Goal: Transaction & Acquisition: Book appointment/travel/reservation

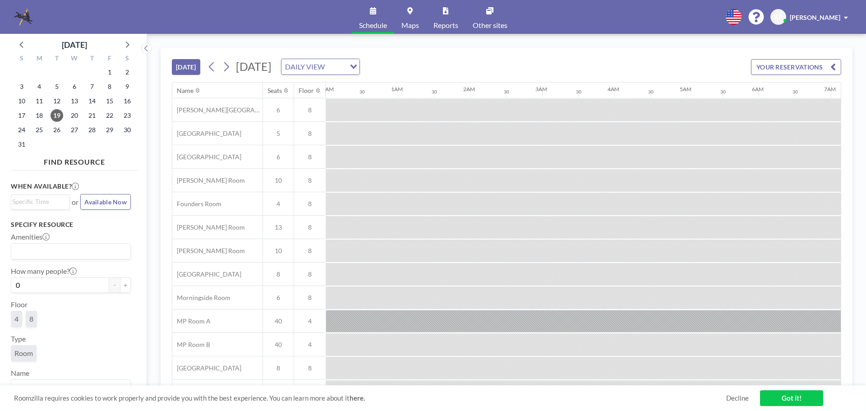
scroll to position [0, 1046]
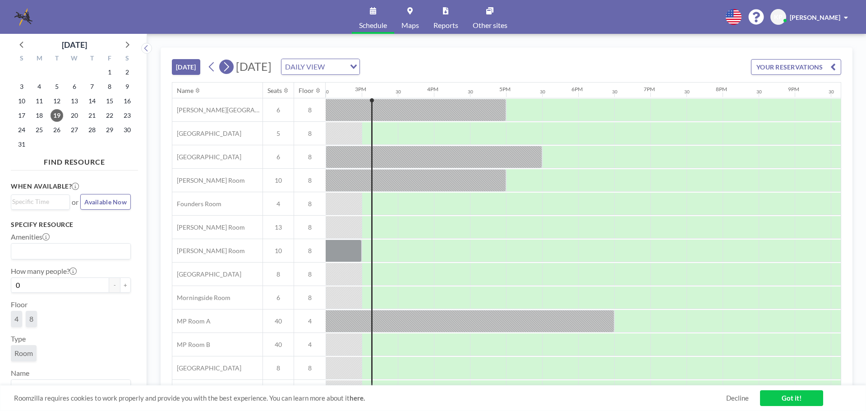
click at [230, 69] on icon at bounding box center [226, 67] width 9 height 14
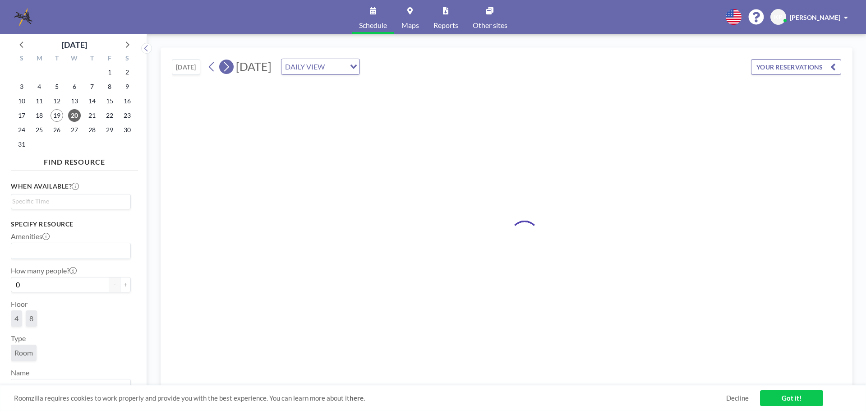
click at [230, 69] on icon at bounding box center [226, 67] width 9 height 14
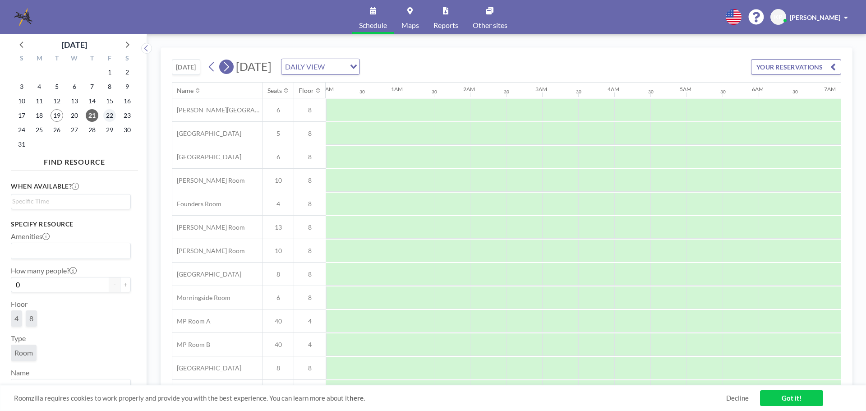
scroll to position [0, 541]
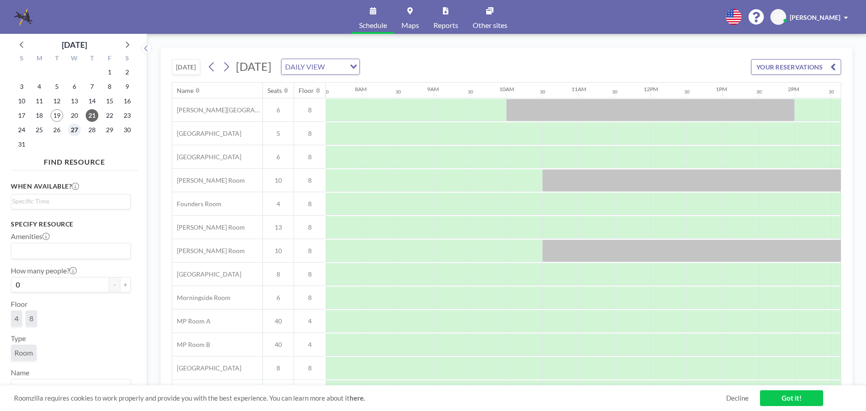
click at [75, 127] on span "27" at bounding box center [74, 130] width 13 height 13
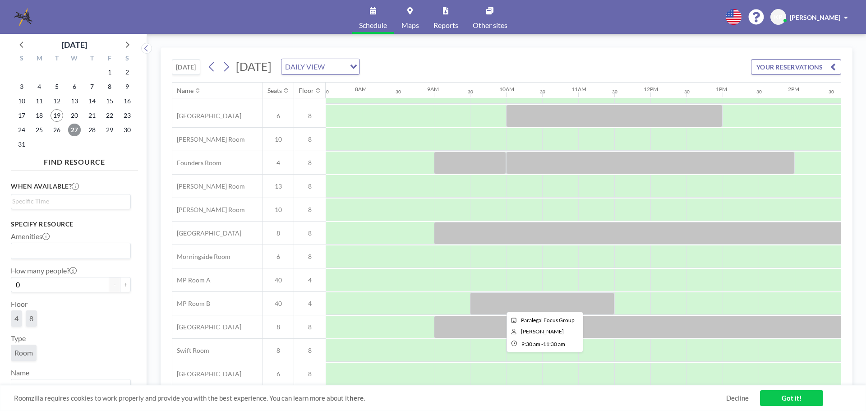
scroll to position [46, 541]
click at [741, 400] on link "Decline" at bounding box center [737, 398] width 23 height 9
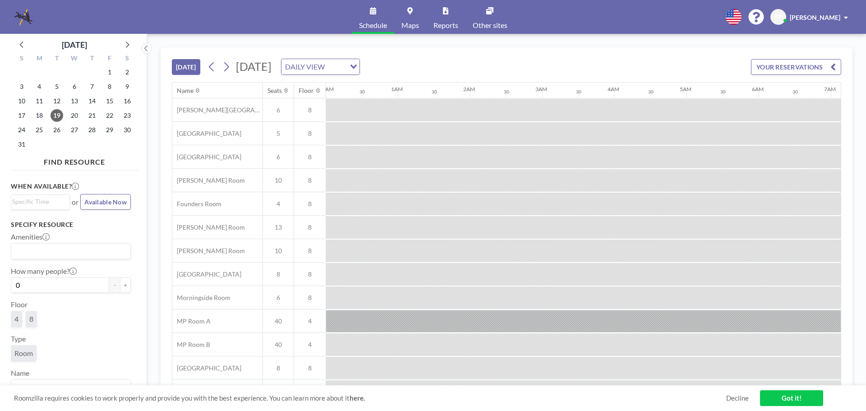
scroll to position [0, 1046]
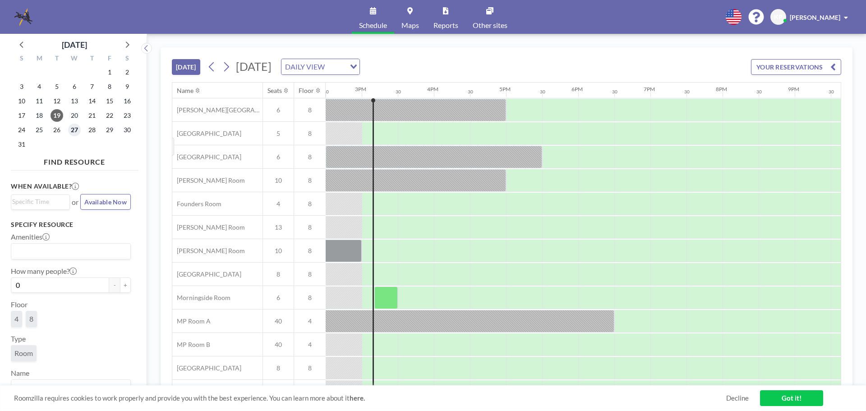
click at [74, 131] on span "27" at bounding box center [74, 130] width 13 height 13
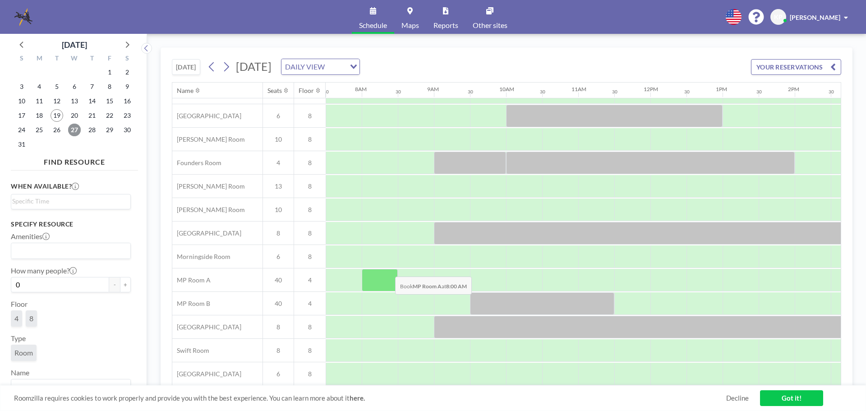
scroll to position [0, 541]
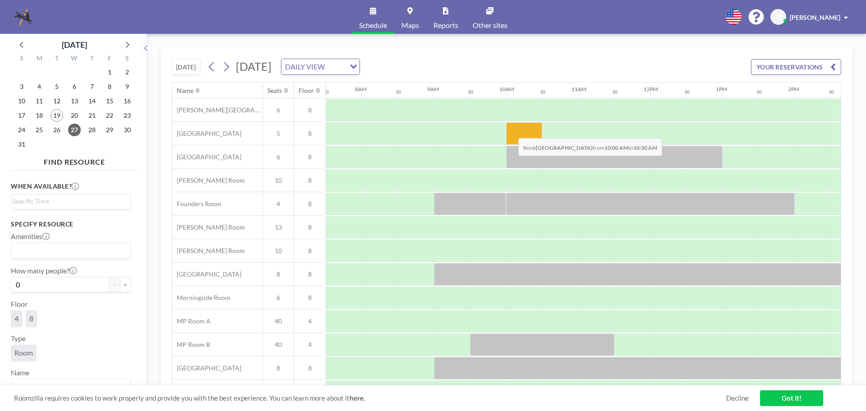
click at [511, 131] on div at bounding box center [524, 133] width 36 height 23
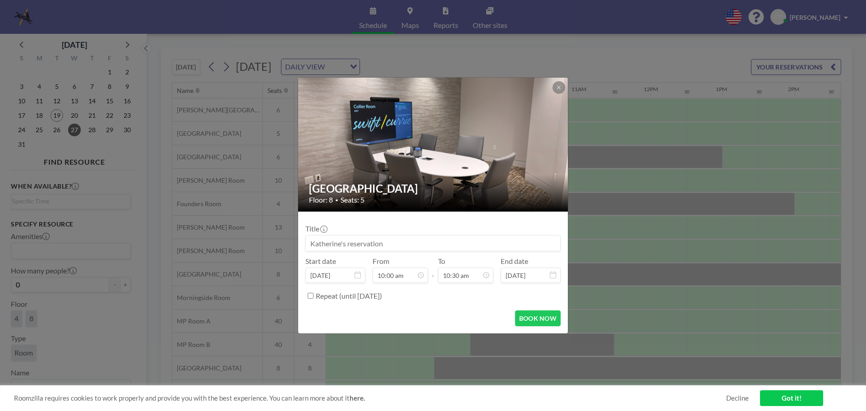
click at [511, 131] on div at bounding box center [433, 145] width 271 height 134
drag, startPoint x: 399, startPoint y: 245, endPoint x: 345, endPoint y: 246, distance: 54.1
click at [346, 252] on div "Title Start date [DATE] From 10:00 am - To 10:30 am End date [DATE] Repeat (unt…" at bounding box center [432, 261] width 255 height 84
click at [345, 242] on input at bounding box center [433, 242] width 254 height 15
click at [346, 245] on input at bounding box center [433, 242] width 254 height 15
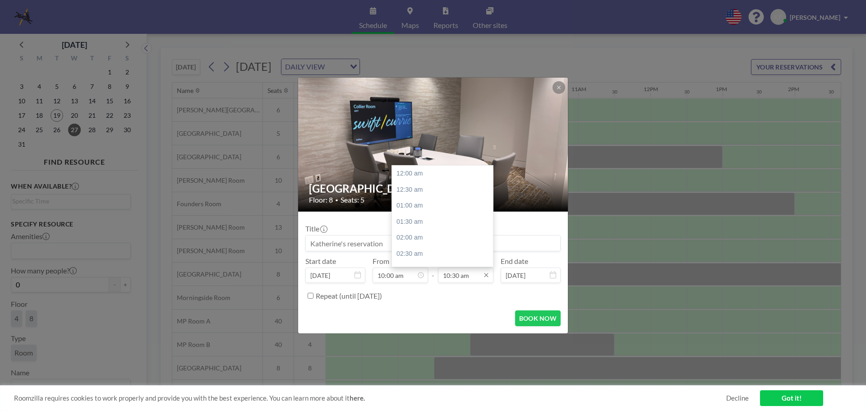
scroll to position [337, 0]
click at [418, 192] on div "11:00 am" at bounding box center [445, 190] width 106 height 16
type input "11:00 am"
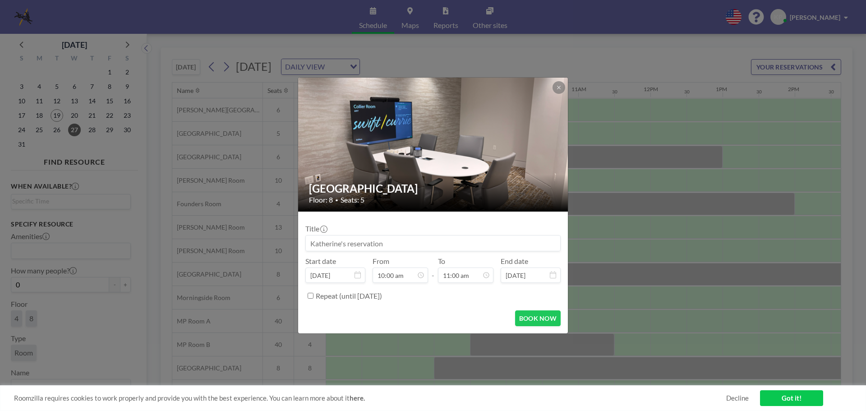
scroll to position [321, 0]
click at [401, 245] on input at bounding box center [433, 242] width 254 height 15
click at [345, 247] on input at bounding box center [433, 242] width 254 height 15
drag, startPoint x: 343, startPoint y: 245, endPoint x: 373, endPoint y: 245, distance: 29.8
click at [373, 245] on input at bounding box center [433, 242] width 254 height 15
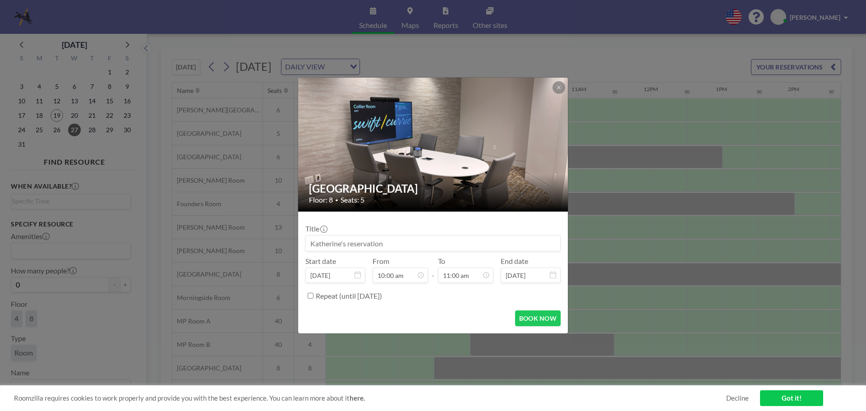
click at [390, 244] on input at bounding box center [433, 242] width 254 height 15
click at [407, 241] on input at bounding box center [433, 242] width 254 height 15
type input "b"
type input "[PERSON_NAME] & [PERSON_NAME] (ADP Meeting)"
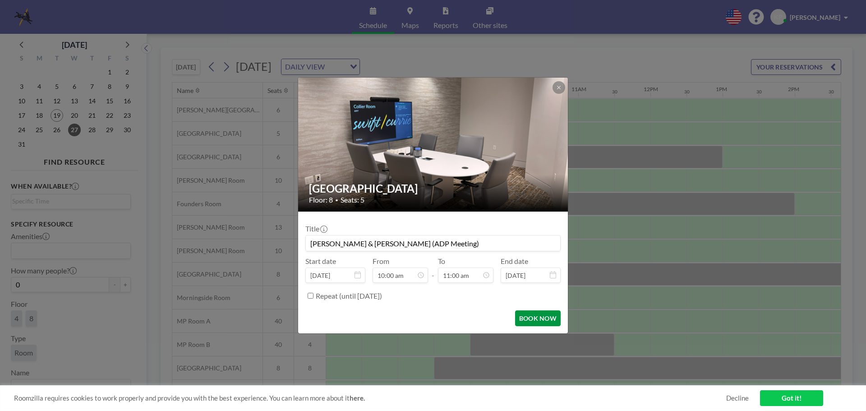
click at [544, 318] on button "BOOK NOW" at bounding box center [538, 318] width 46 height 16
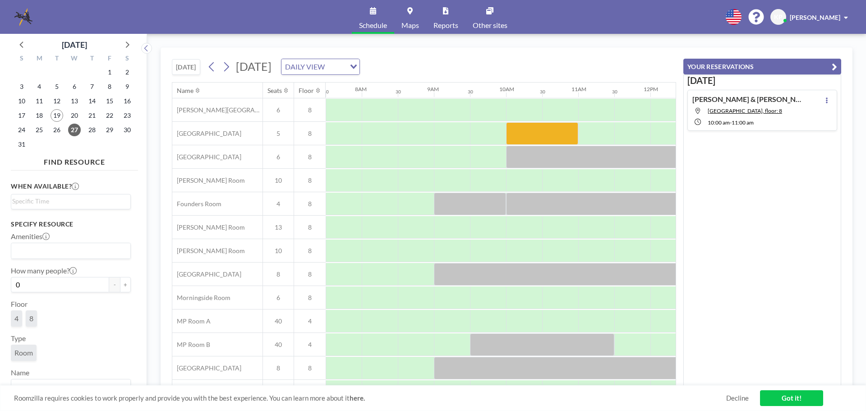
click at [795, 394] on link "Got it!" at bounding box center [791, 398] width 63 height 16
